Goal: Transaction & Acquisition: Purchase product/service

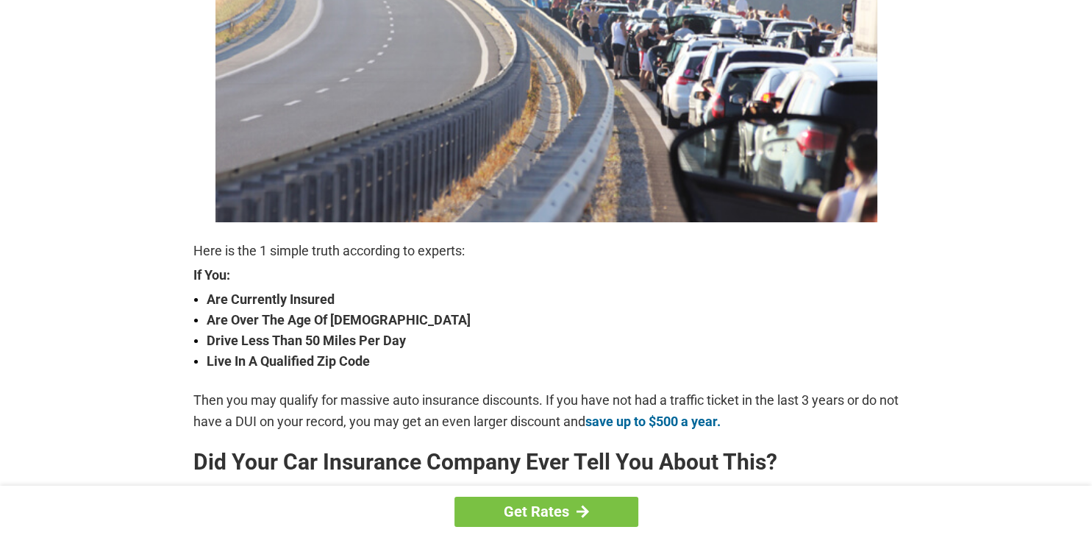
scroll to position [388, 0]
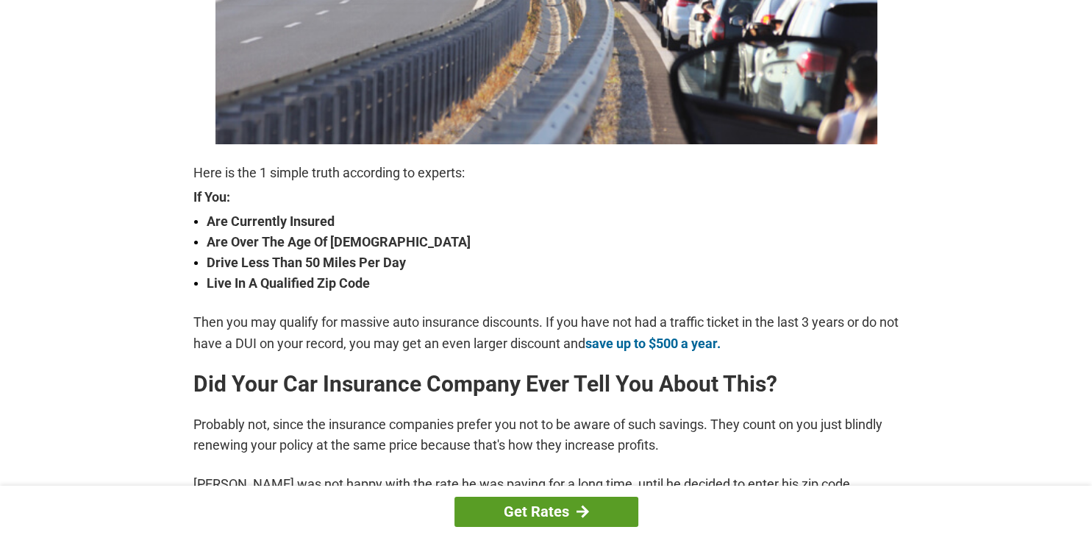
click at [560, 516] on link "Get Rates" at bounding box center [546, 511] width 184 height 30
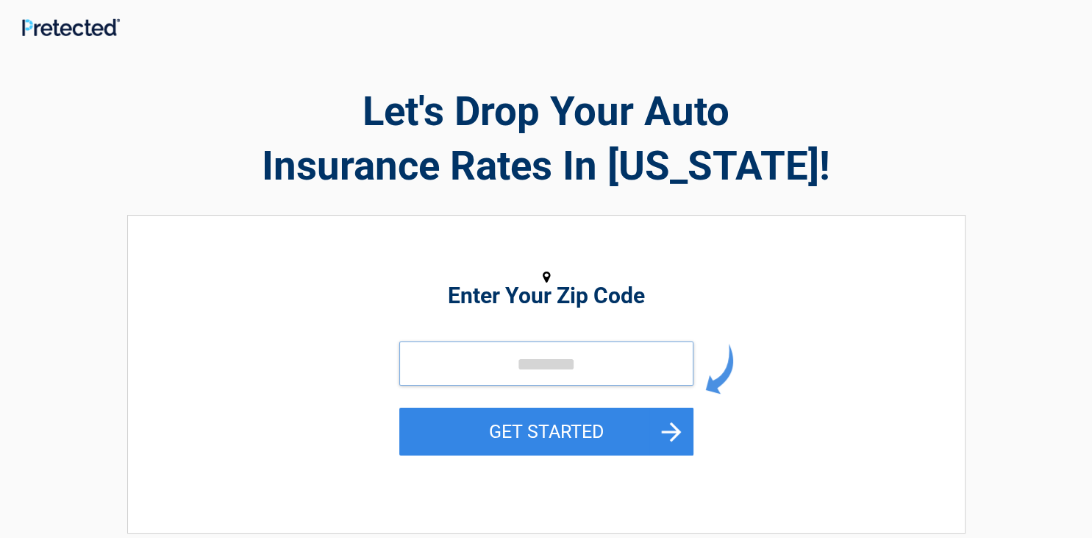
click at [535, 369] on input "tel" at bounding box center [546, 363] width 294 height 44
type input "*****"
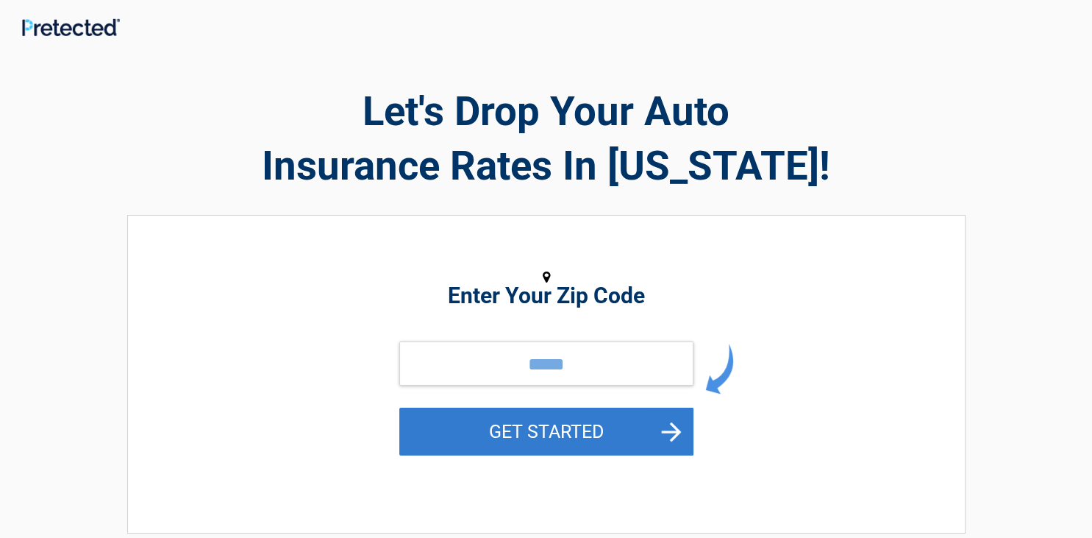
click at [534, 441] on button "GET STARTED" at bounding box center [546, 431] width 294 height 48
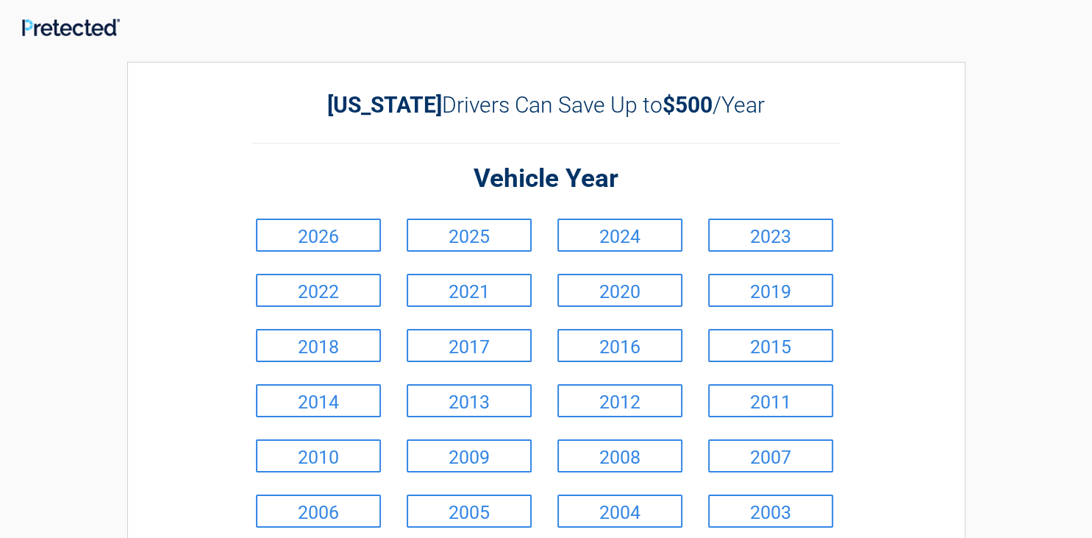
scroll to position [155, 0]
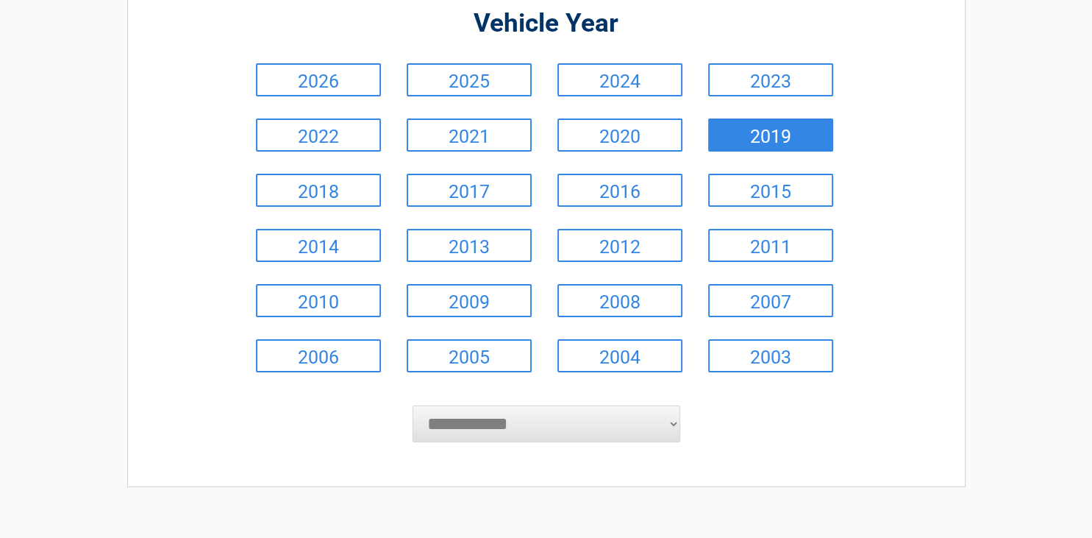
click at [749, 143] on link "2019" at bounding box center [770, 134] width 125 height 33
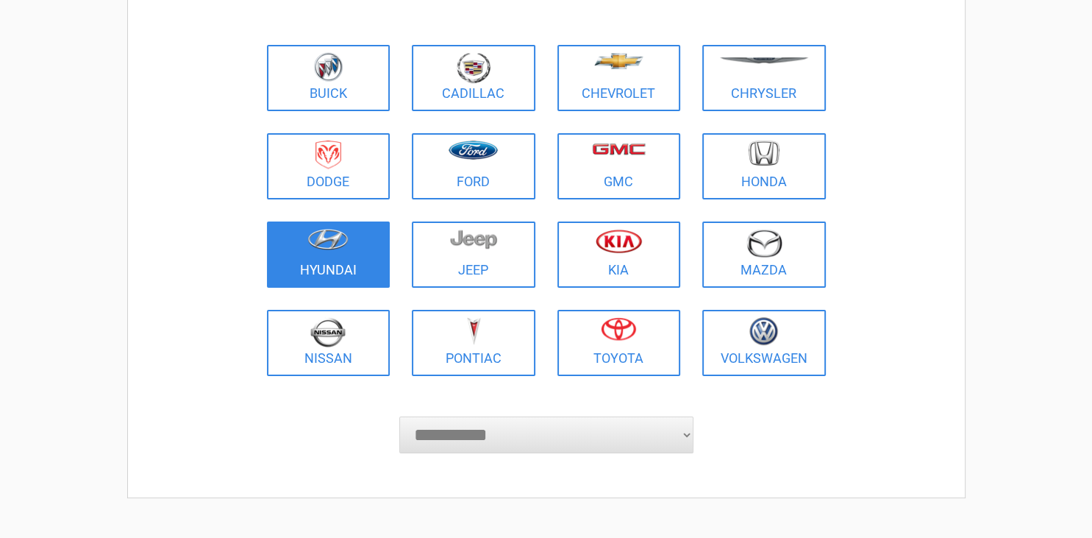
click at [369, 243] on figure at bounding box center [329, 245] width 106 height 33
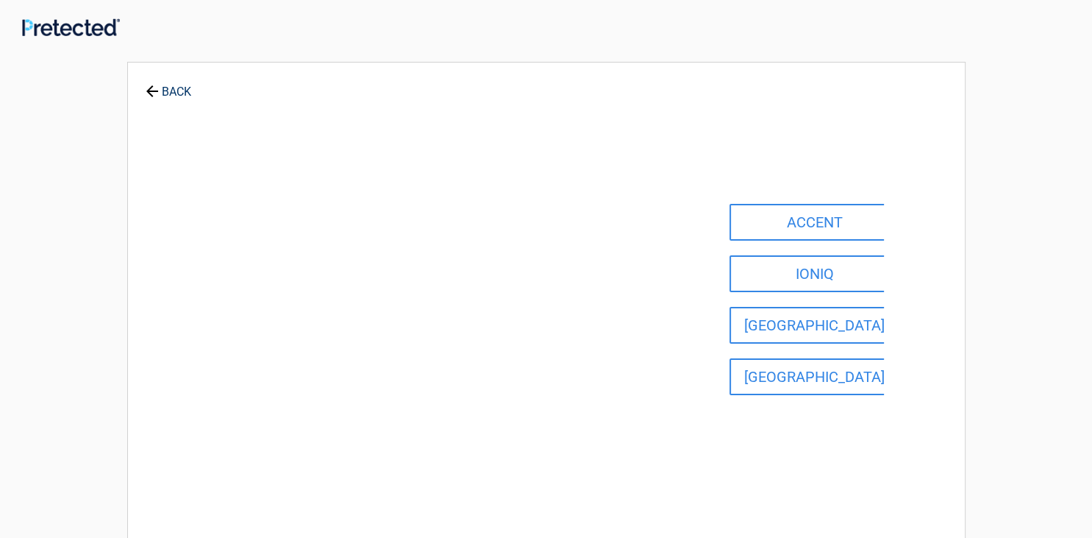
scroll to position [0, 0]
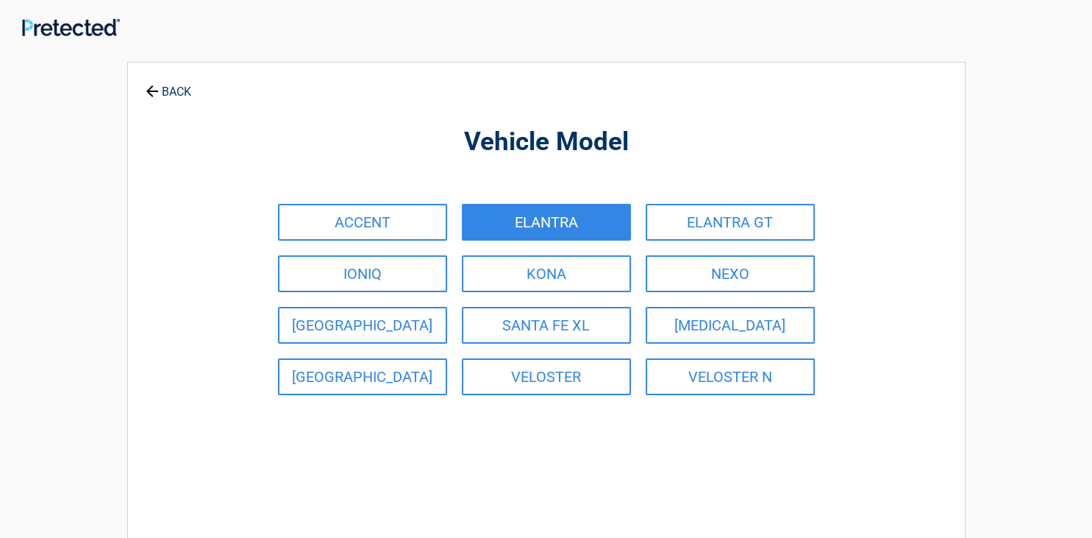
click at [488, 222] on link "ELANTRA" at bounding box center [546, 222] width 169 height 37
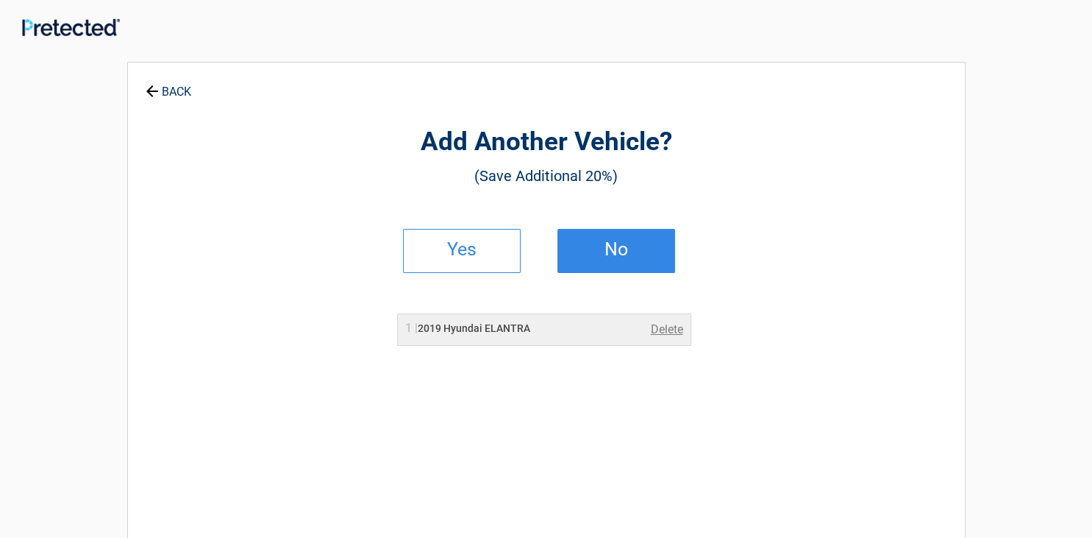
click at [609, 254] on h2 "No" at bounding box center [616, 249] width 87 height 10
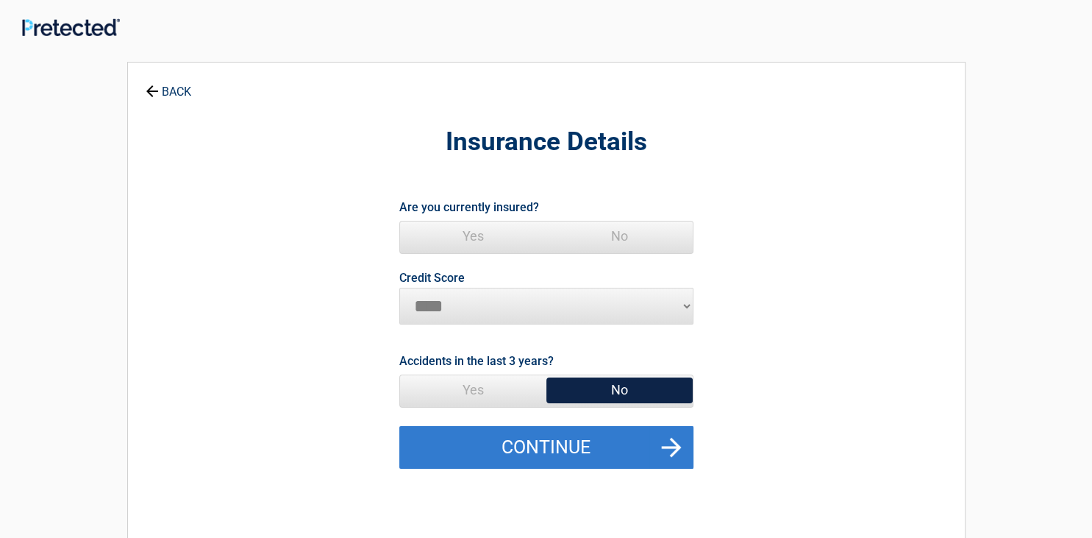
click at [564, 454] on button "Continue" at bounding box center [546, 447] width 294 height 43
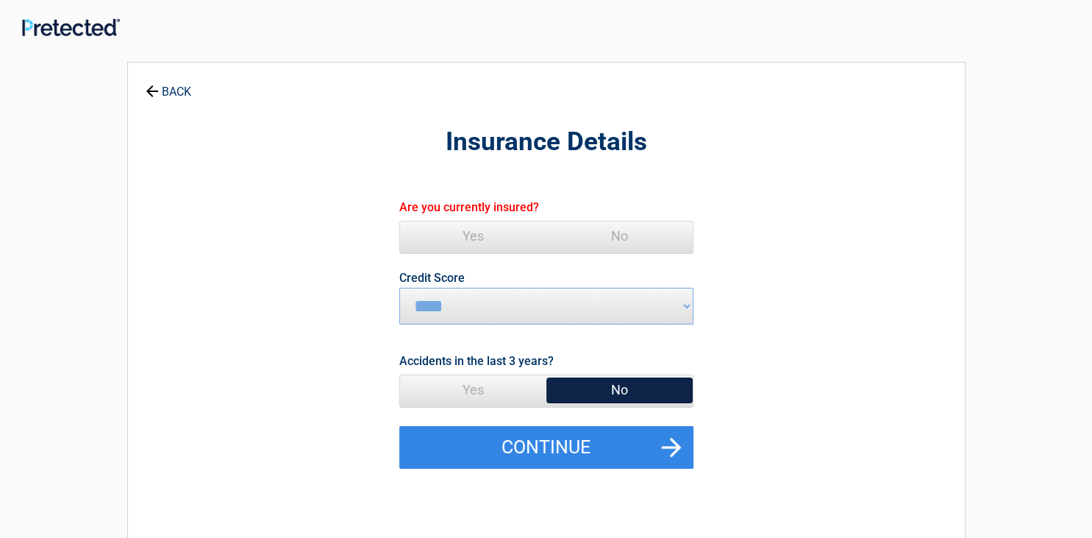
click at [493, 237] on span "Yes" at bounding box center [473, 235] width 146 height 29
